Goal: Task Accomplishment & Management: Complete application form

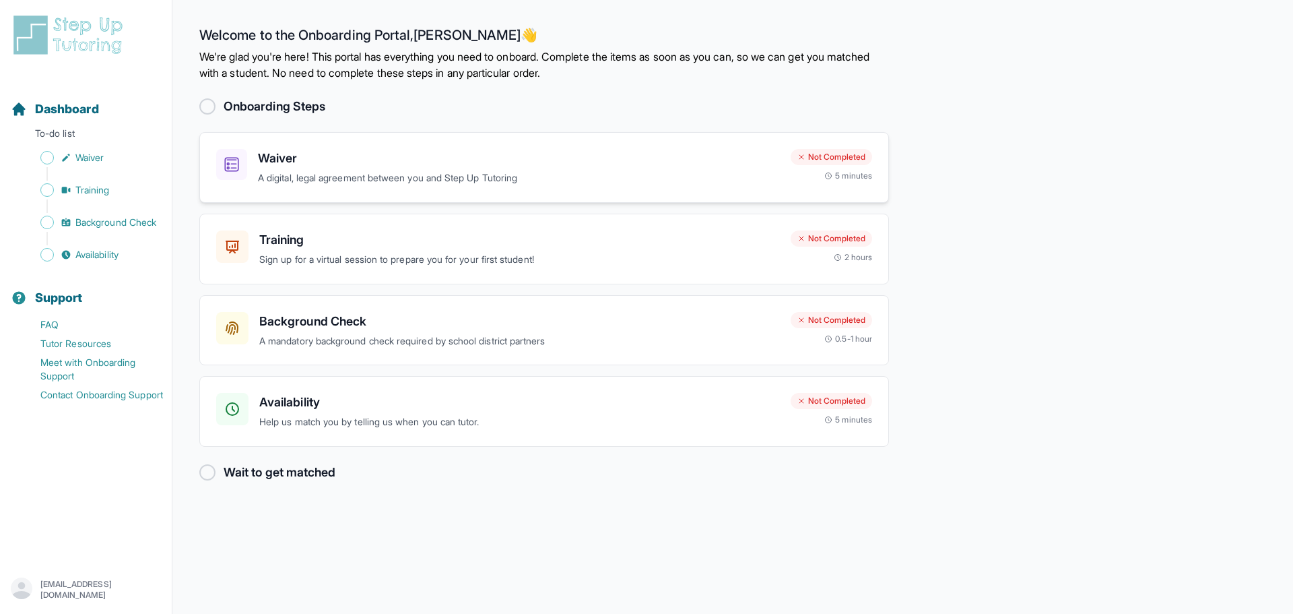
click at [395, 171] on p "A digital, legal agreement between you and Step Up Tutoring" at bounding box center [519, 177] width 522 height 15
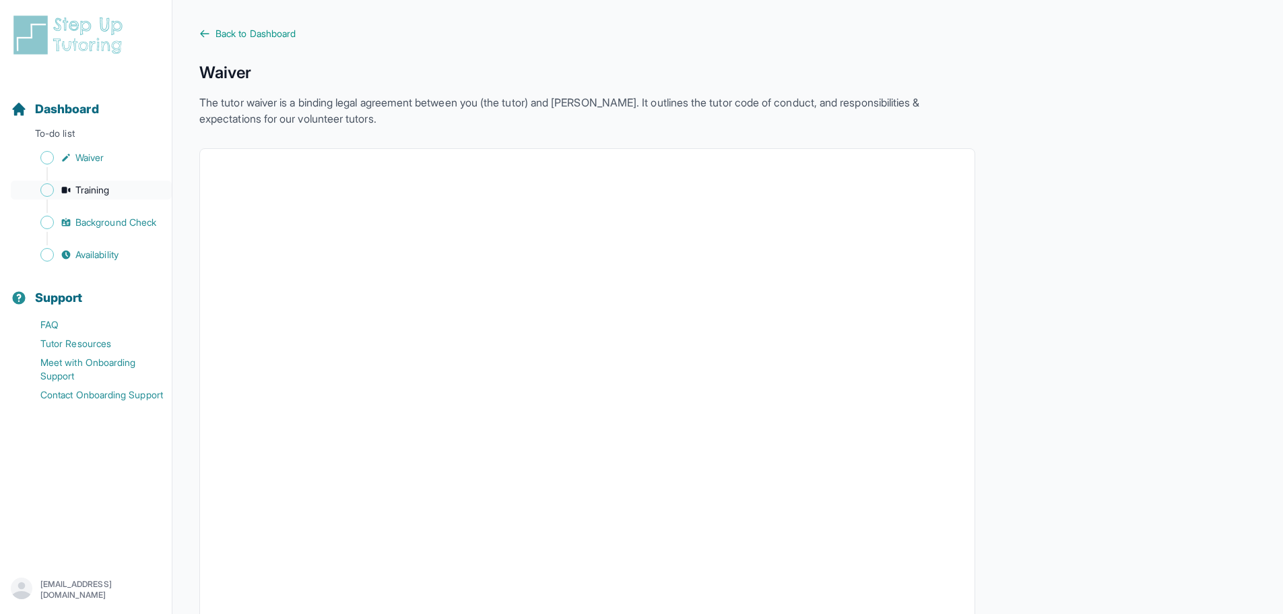
click at [88, 191] on span "Training" at bounding box center [92, 189] width 34 height 13
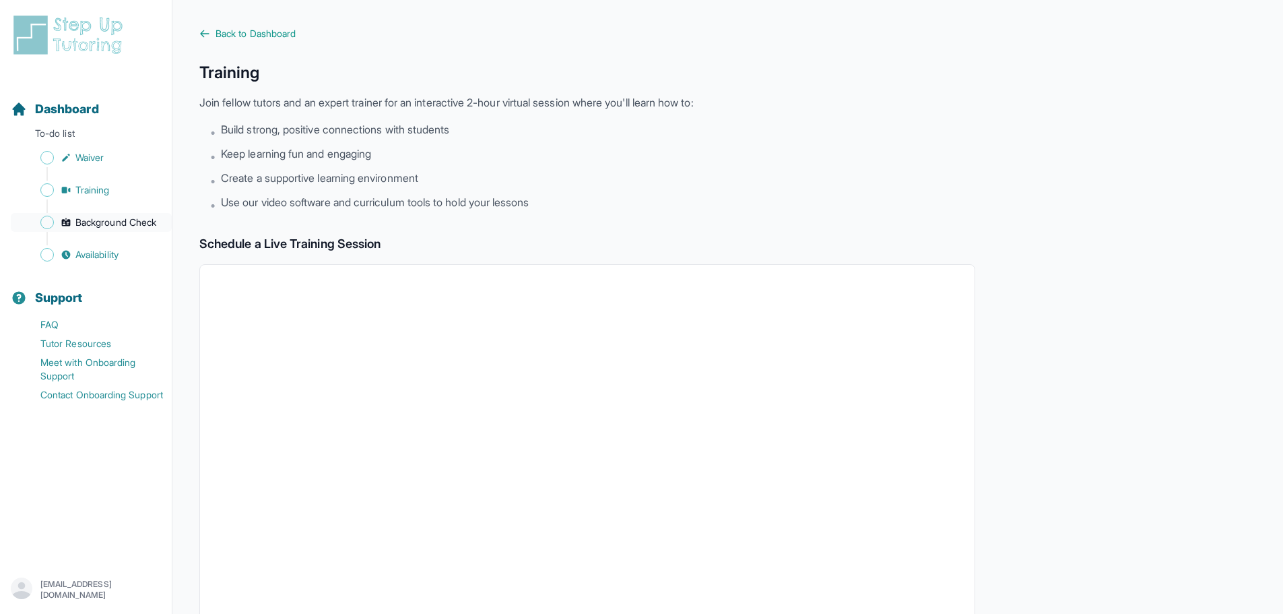
click at [100, 222] on span "Background Check" at bounding box center [115, 222] width 81 height 13
